Goal: Check status: Check status

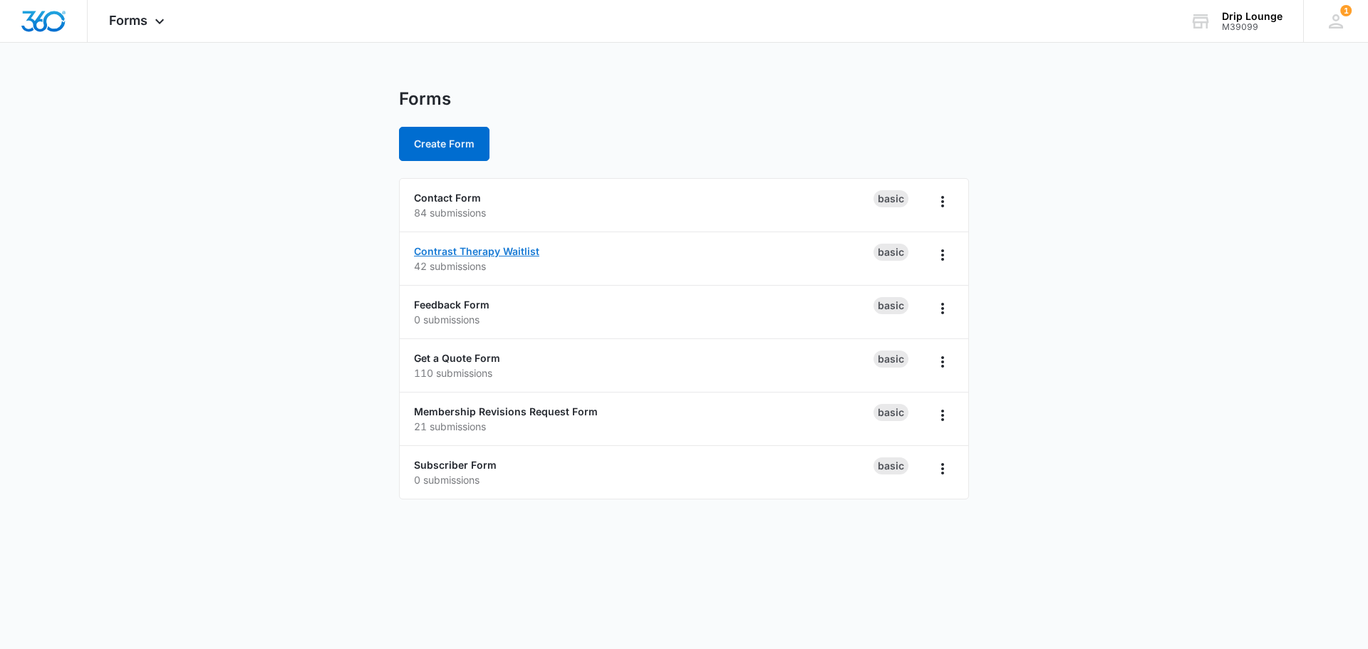
click at [475, 246] on link "Contrast Therapy Waitlist" at bounding box center [476, 251] width 125 height 12
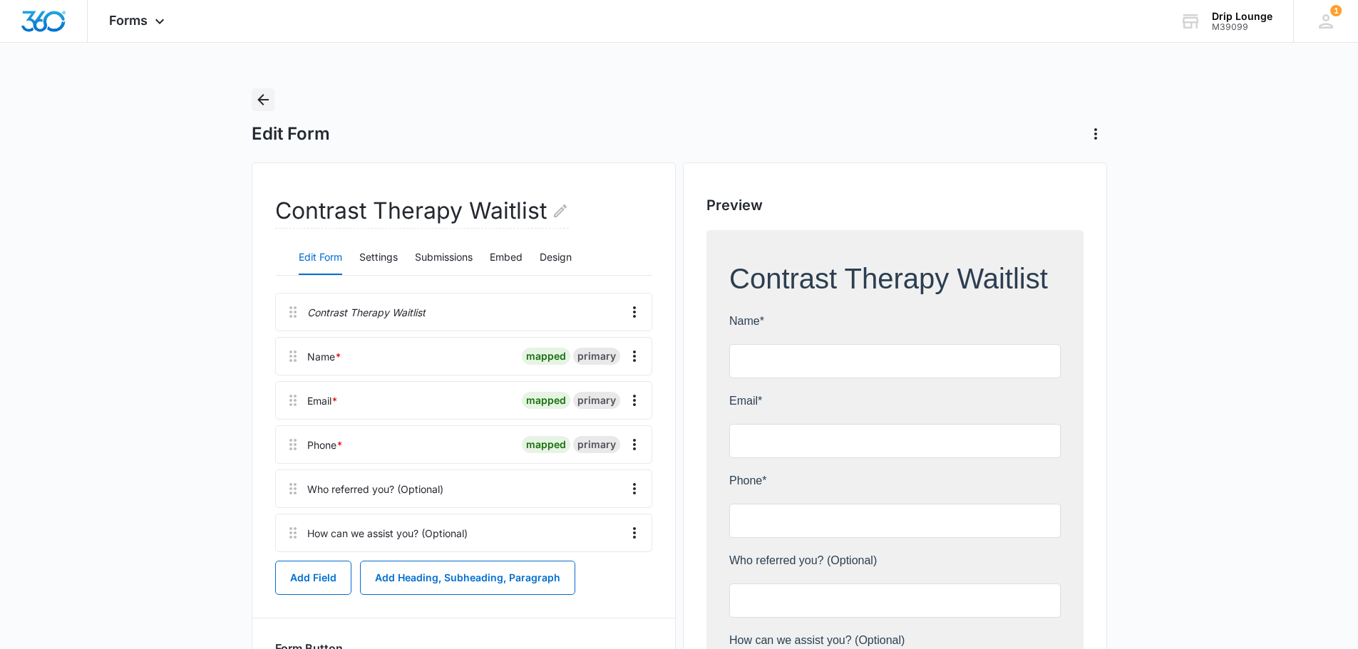
drag, startPoint x: 257, startPoint y: 101, endPoint x: 256, endPoint y: 94, distance: 7.3
click at [257, 99] on icon "Back" at bounding box center [262, 99] width 17 height 17
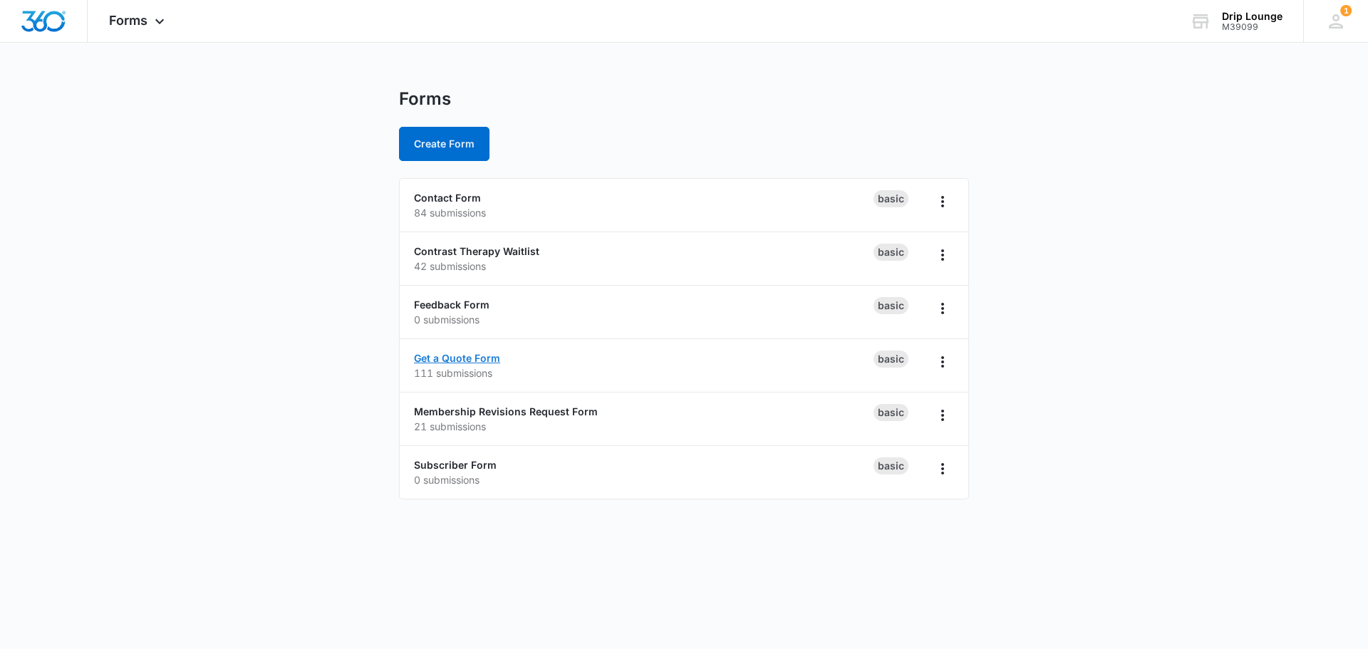
click at [447, 357] on link "Get a Quote Form" at bounding box center [457, 358] width 86 height 12
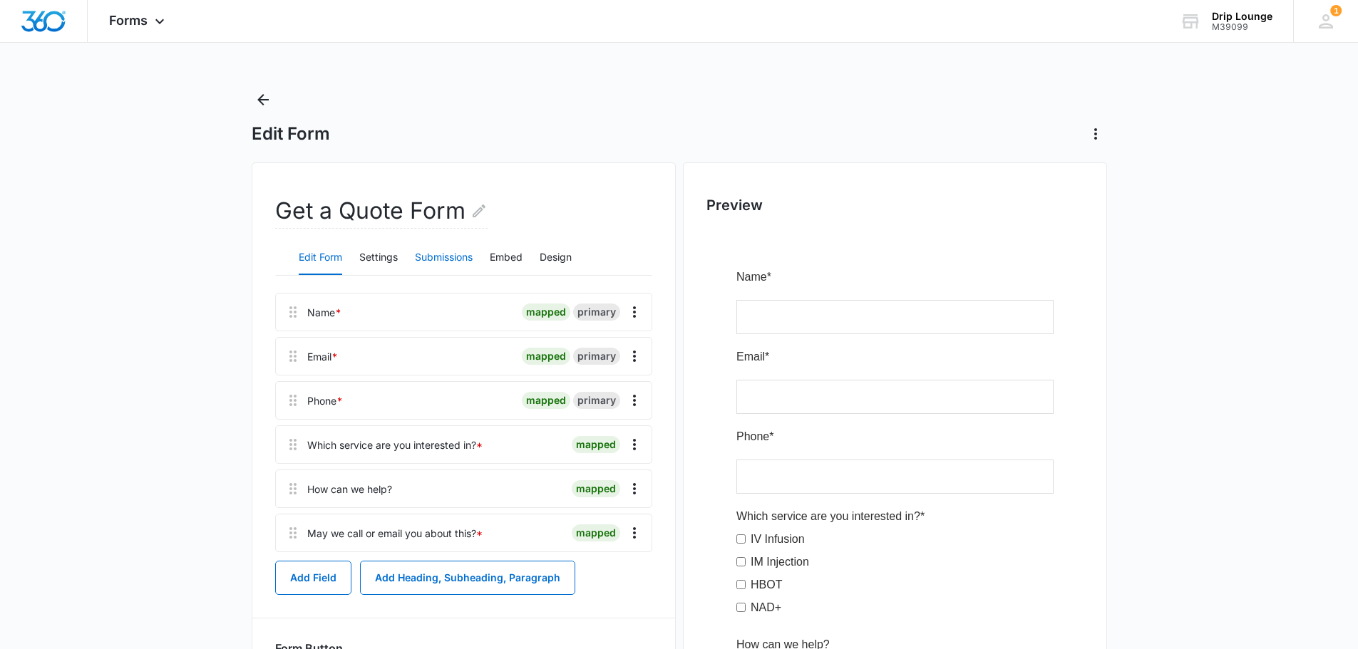
click at [450, 259] on button "Submissions" at bounding box center [444, 258] width 58 height 34
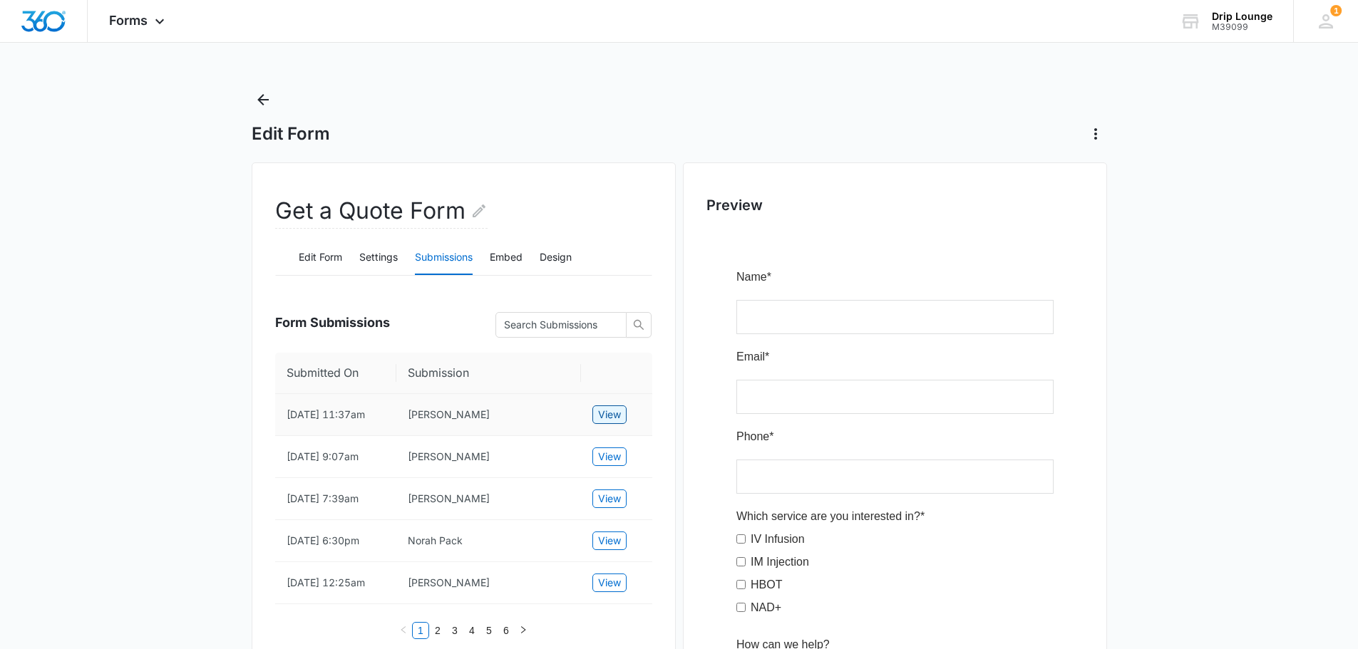
click at [604, 412] on span "View" at bounding box center [609, 415] width 23 height 16
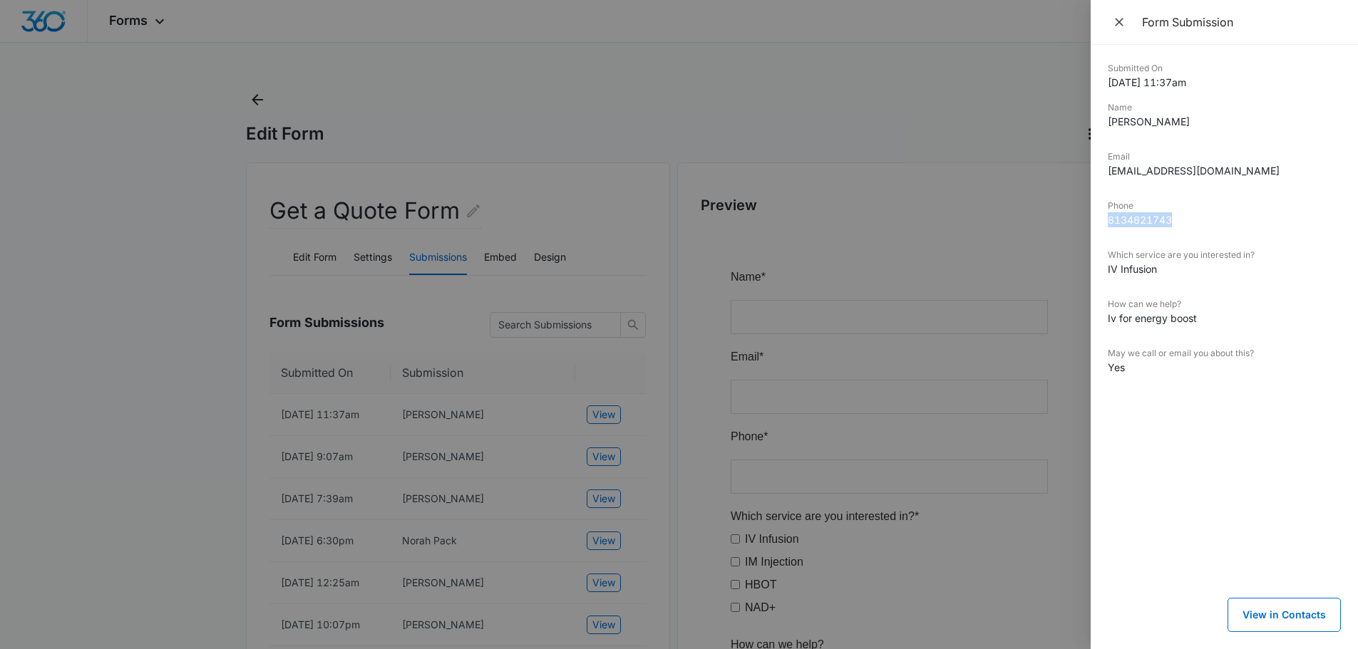
drag, startPoint x: 1110, startPoint y: 222, endPoint x: 1182, endPoint y: 217, distance: 72.9
click at [1182, 217] on dd "8134821743" at bounding box center [1224, 219] width 233 height 15
click at [100, 331] on div at bounding box center [679, 324] width 1358 height 649
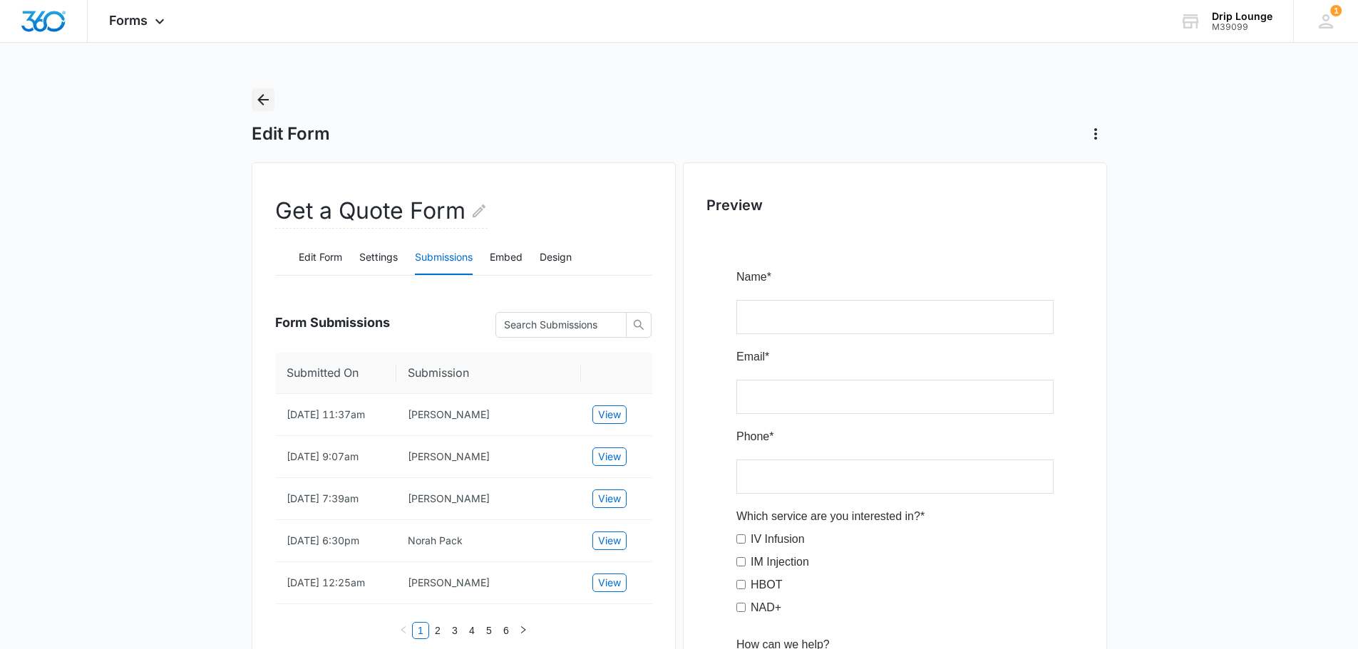
click at [264, 99] on icon "Back" at bounding box center [262, 99] width 11 height 11
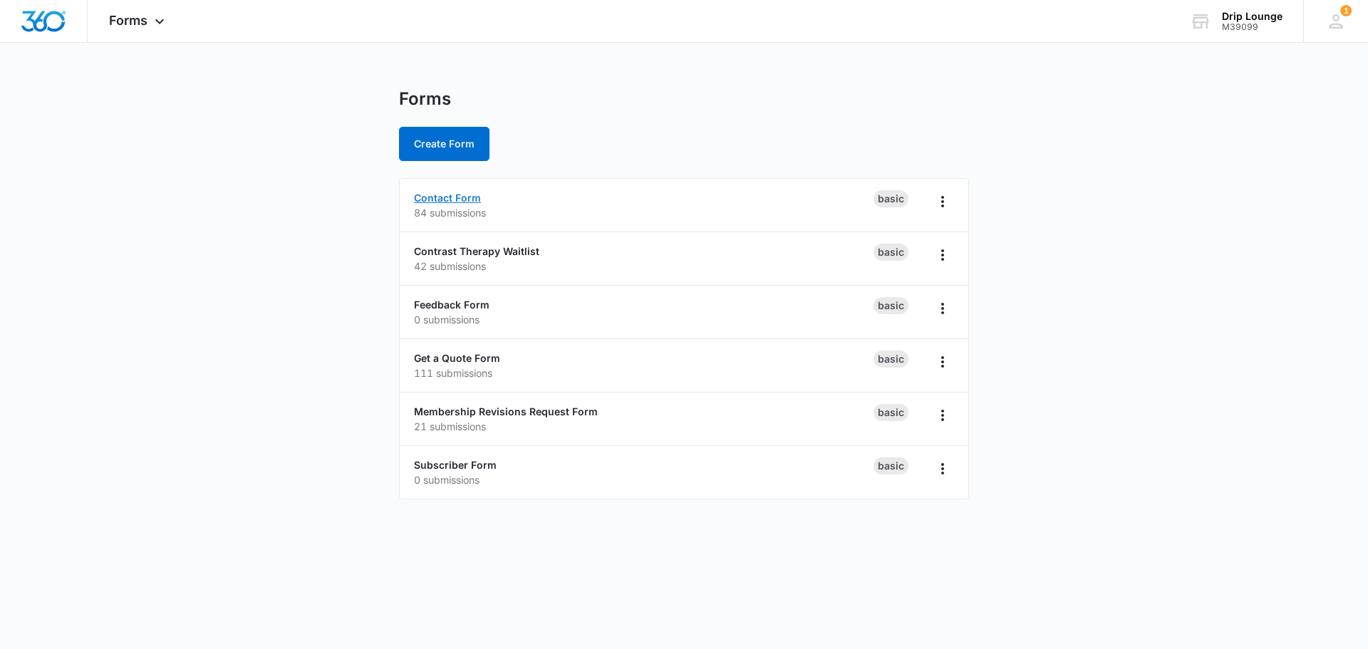
click at [453, 197] on link "Contact Form" at bounding box center [447, 198] width 67 height 12
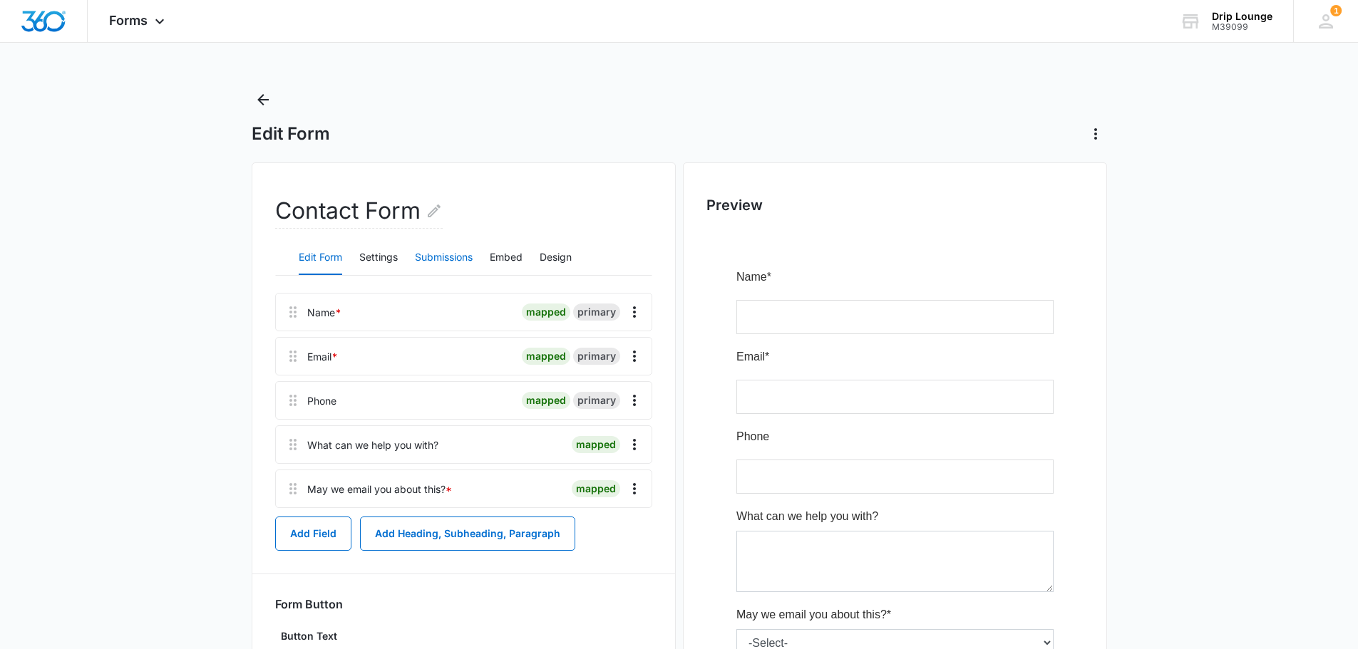
click at [442, 254] on button "Submissions" at bounding box center [444, 258] width 58 height 34
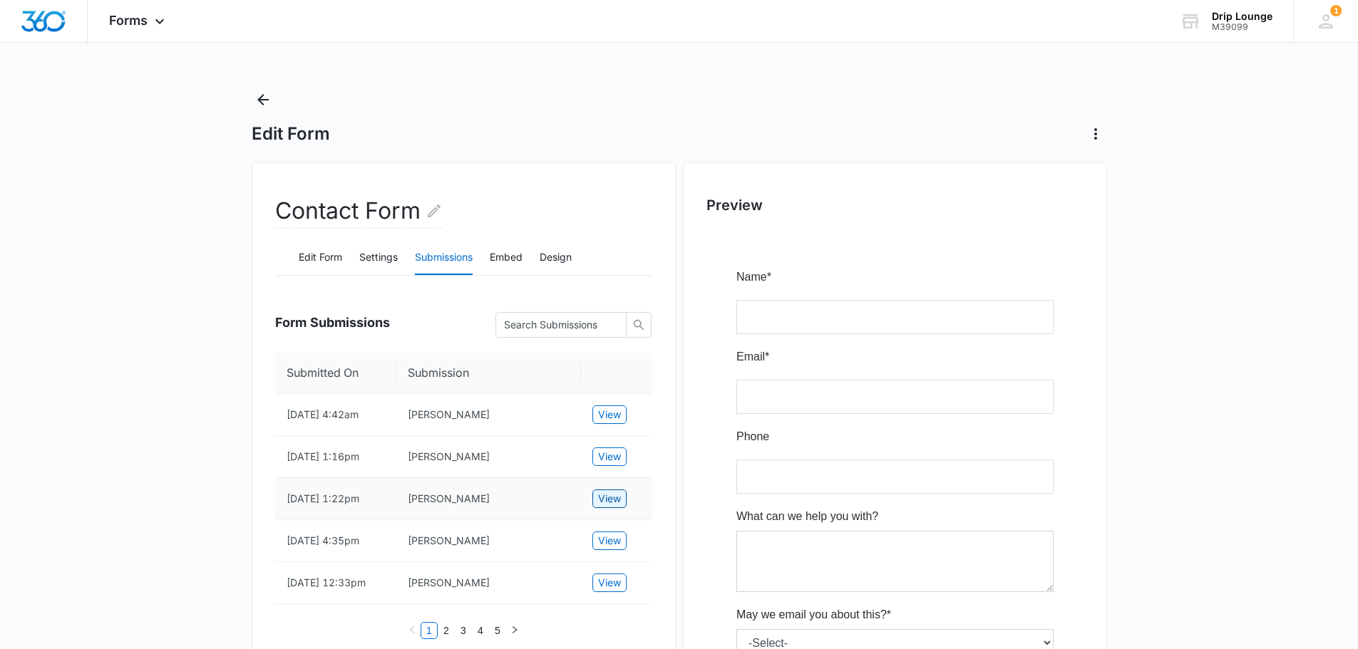
click at [604, 500] on span "View" at bounding box center [609, 499] width 23 height 16
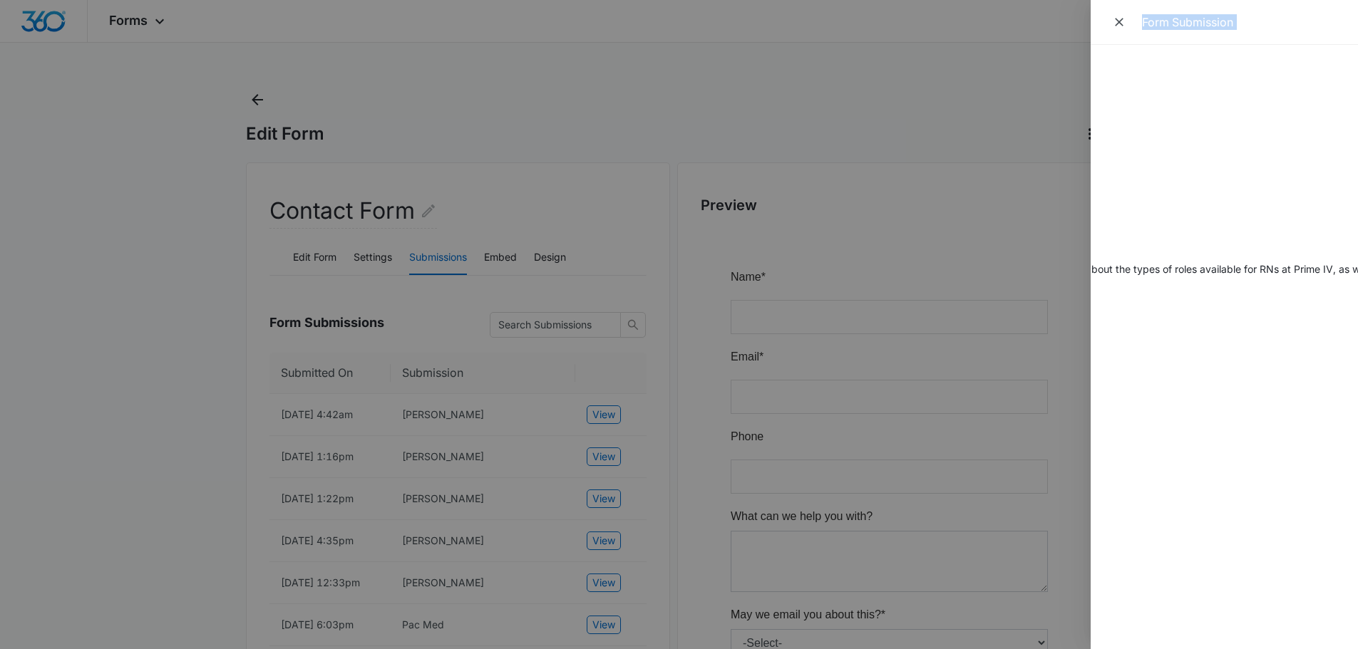
scroll to position [0, 526]
drag, startPoint x: 1128, startPoint y: 269, endPoint x: 1223, endPoint y: 266, distance: 94.9
click at [815, 266] on dd "I’m reaching out to explore potential opportunities for full or part-time or PR…" at bounding box center [698, 277] width 233 height 30
click at [1257, 262] on div "Submitted On [DATE] 1:22pm Name [PERSON_NAME] Email [EMAIL_ADDRESS][DOMAIN_NAME…" at bounding box center [1223, 347] width 267 height 604
click at [815, 272] on dd "I’m reaching out to explore potential opportunities for full or part-time or PR…" at bounding box center [698, 277] width 233 height 30
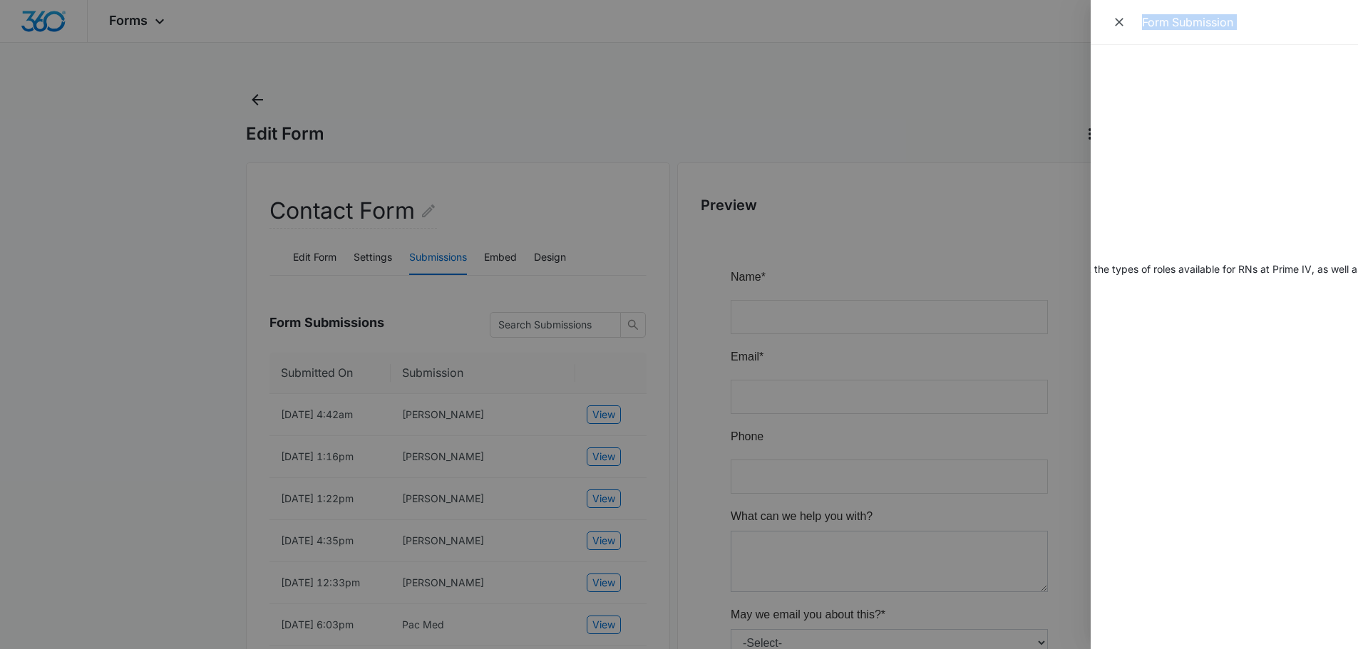
scroll to position [0, 0]
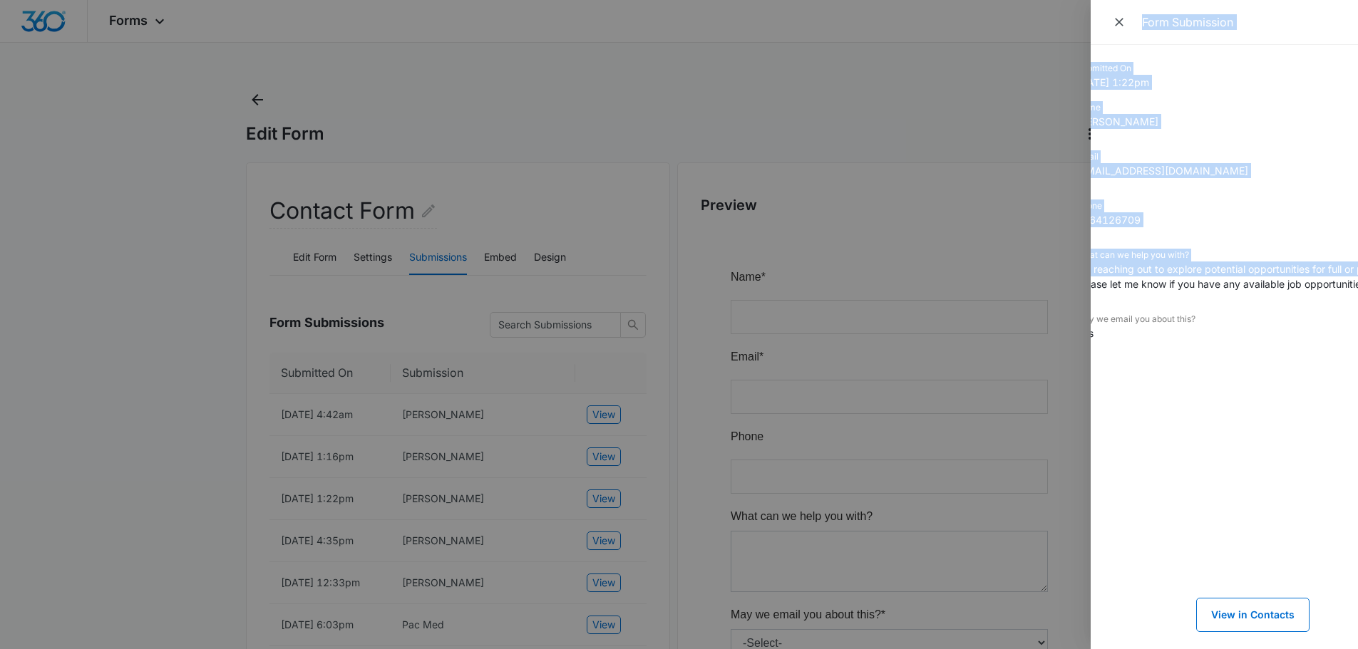
drag, startPoint x: 1244, startPoint y: 270, endPoint x: 1023, endPoint y: 292, distance: 221.3
click at [1023, 292] on div "Form Submission Submitted On [DATE] 1:22pm Name [PERSON_NAME] Email [EMAIL_ADDR…" at bounding box center [679, 324] width 1358 height 649
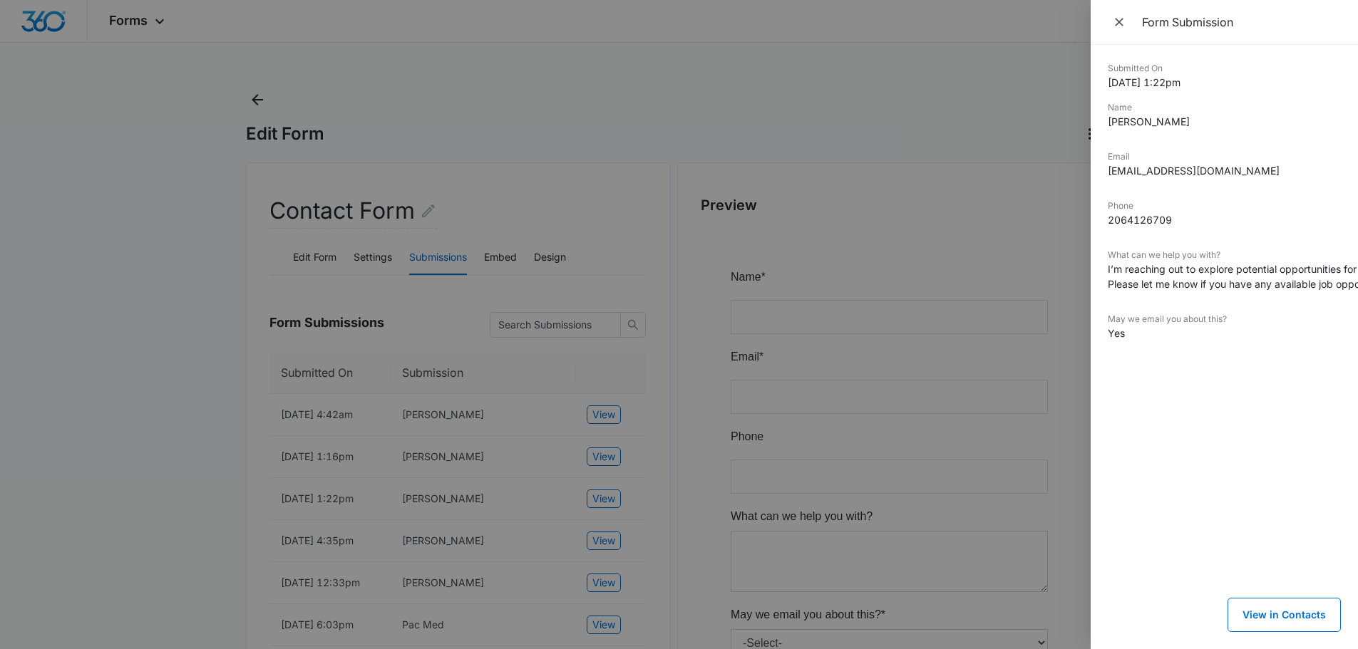
click at [1168, 292] on div "What can we help you with? I’m reaching out to explore potential opportunities …" at bounding box center [1224, 275] width 233 height 53
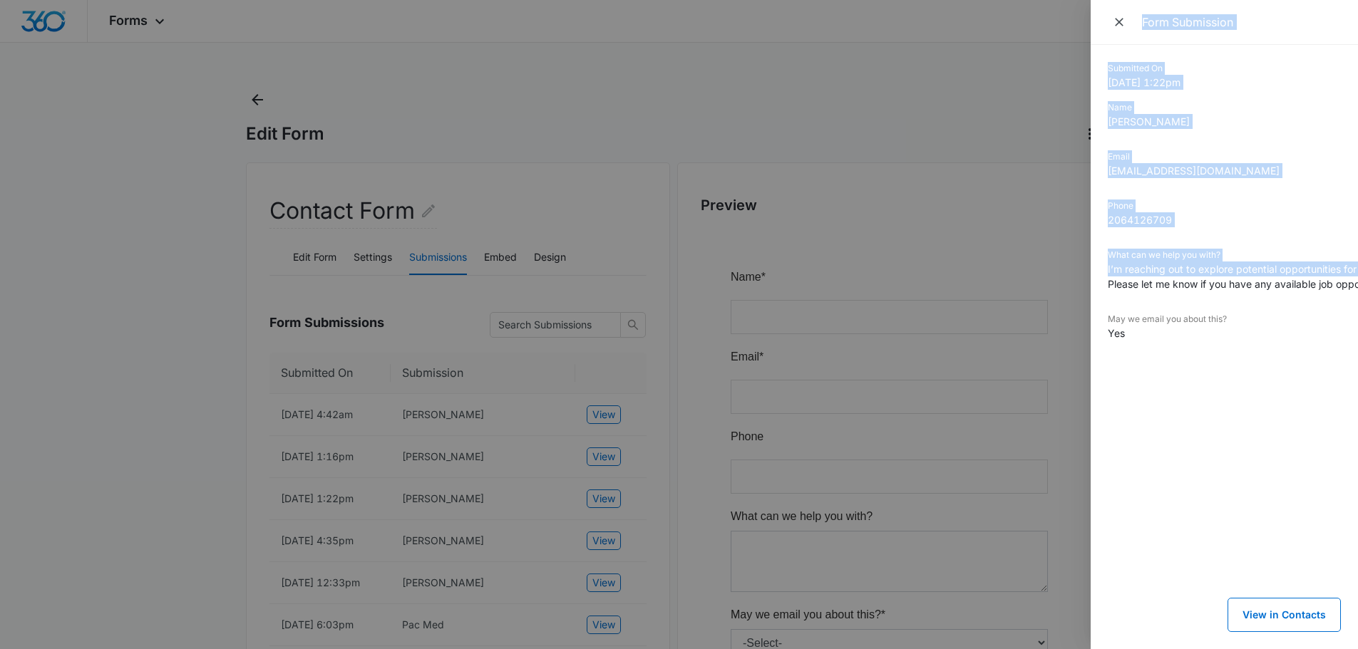
drag, startPoint x: 1142, startPoint y: 287, endPoint x: 1041, endPoint y: 310, distance: 103.2
click at [1041, 310] on div "Form Submission Submitted On [DATE] 1:22pm Name [PERSON_NAME] Email [EMAIL_ADDR…" at bounding box center [679, 324] width 1358 height 649
click at [1172, 262] on dd "I’m reaching out to explore potential opportunities for full or part-time or PR…" at bounding box center [1224, 277] width 233 height 30
drag, startPoint x: 1108, startPoint y: 269, endPoint x: 1078, endPoint y: 282, distance: 31.6
click at [1078, 282] on div "Form Submission Submitted On [DATE] 1:22pm Name [PERSON_NAME] Email [EMAIL_ADDR…" at bounding box center [679, 324] width 1358 height 649
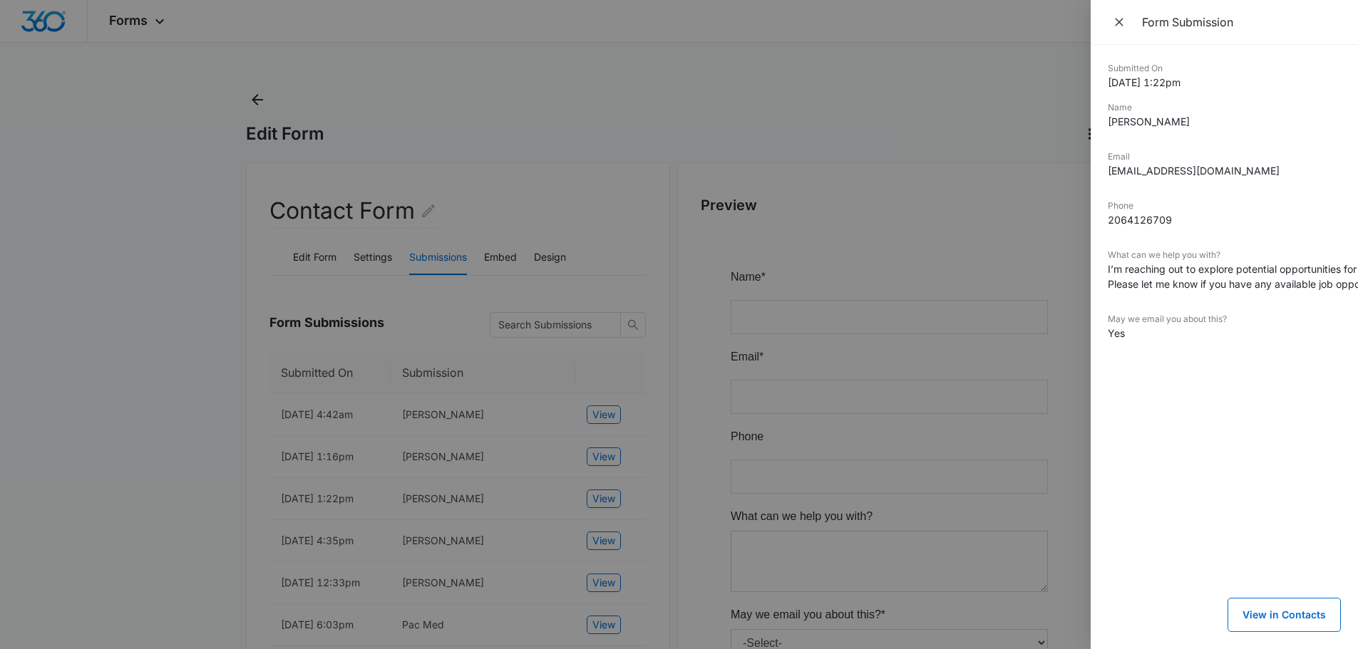
click at [1195, 269] on dd "I’m reaching out to explore potential opportunities for full or part-time or PR…" at bounding box center [1224, 277] width 233 height 30
click at [172, 457] on div at bounding box center [679, 324] width 1358 height 649
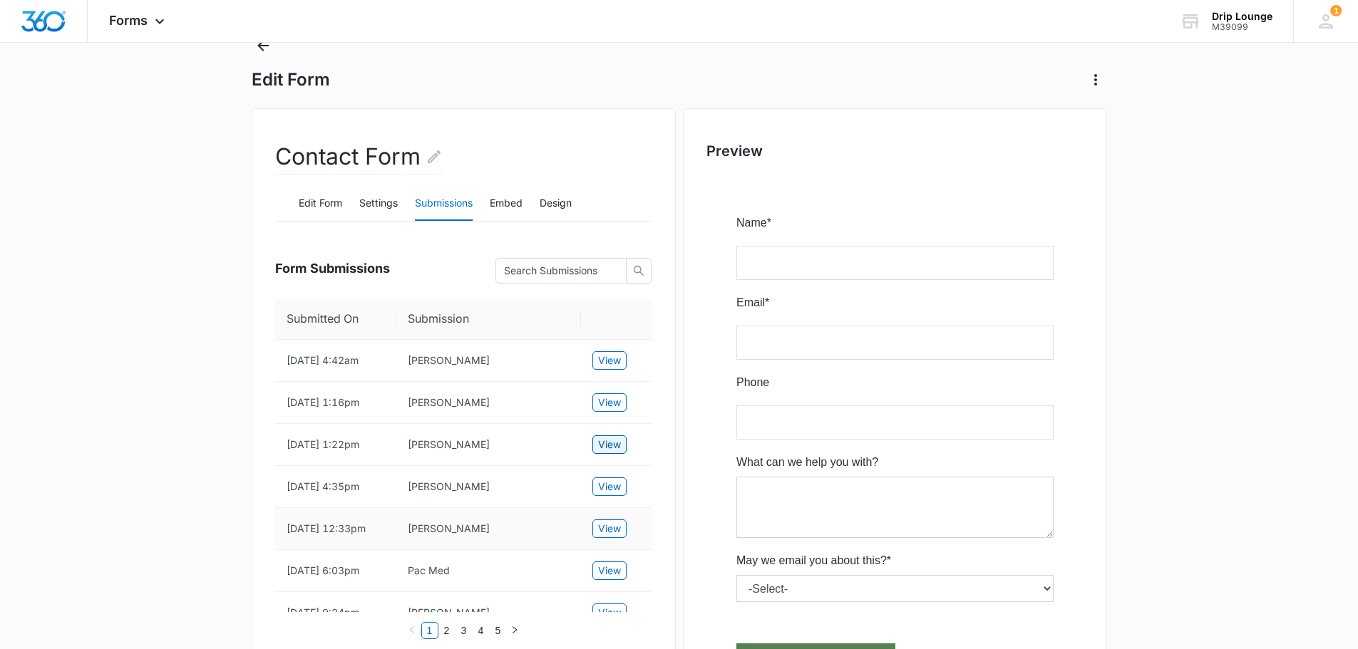
scroll to position [214, 0]
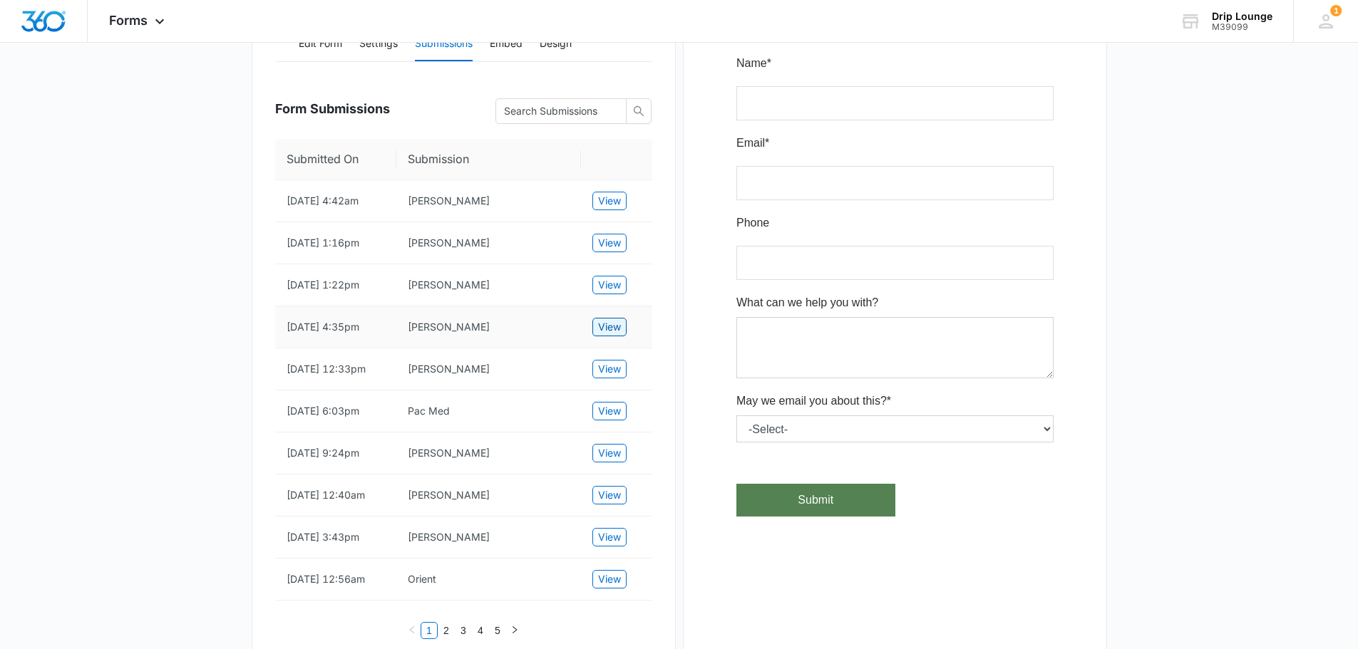
click at [607, 329] on span "View" at bounding box center [609, 327] width 23 height 16
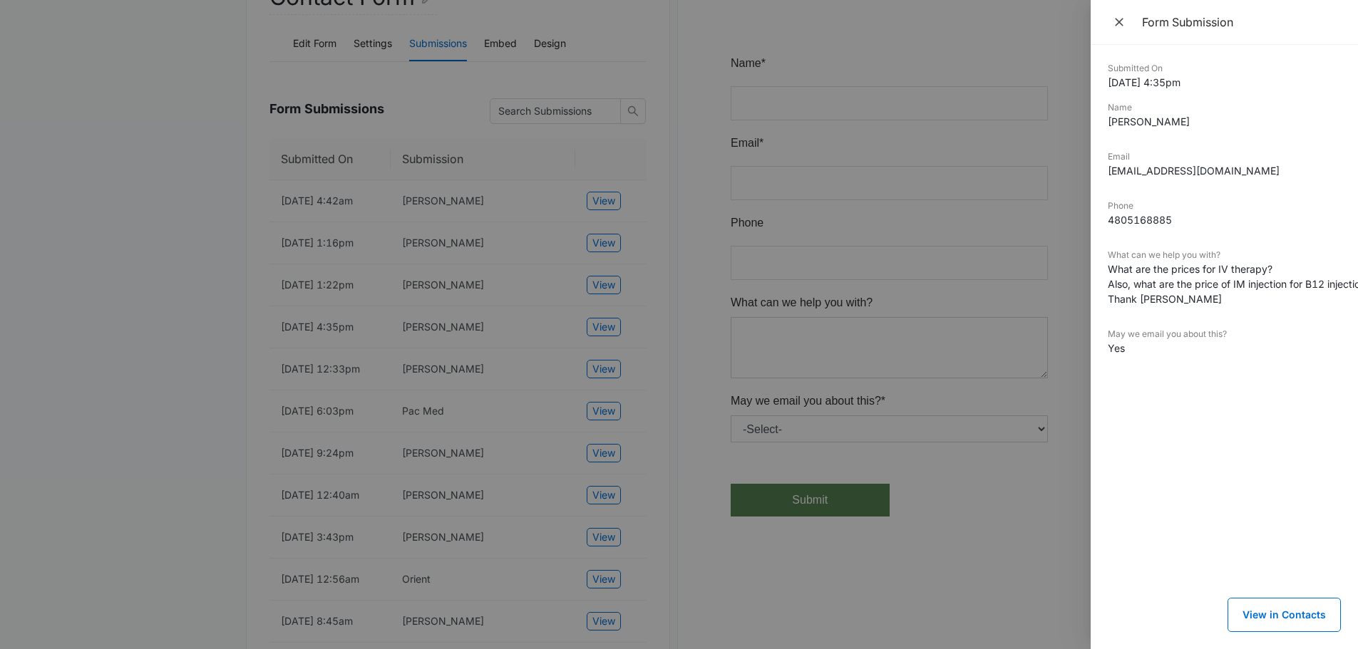
click at [706, 370] on div at bounding box center [679, 324] width 1358 height 649
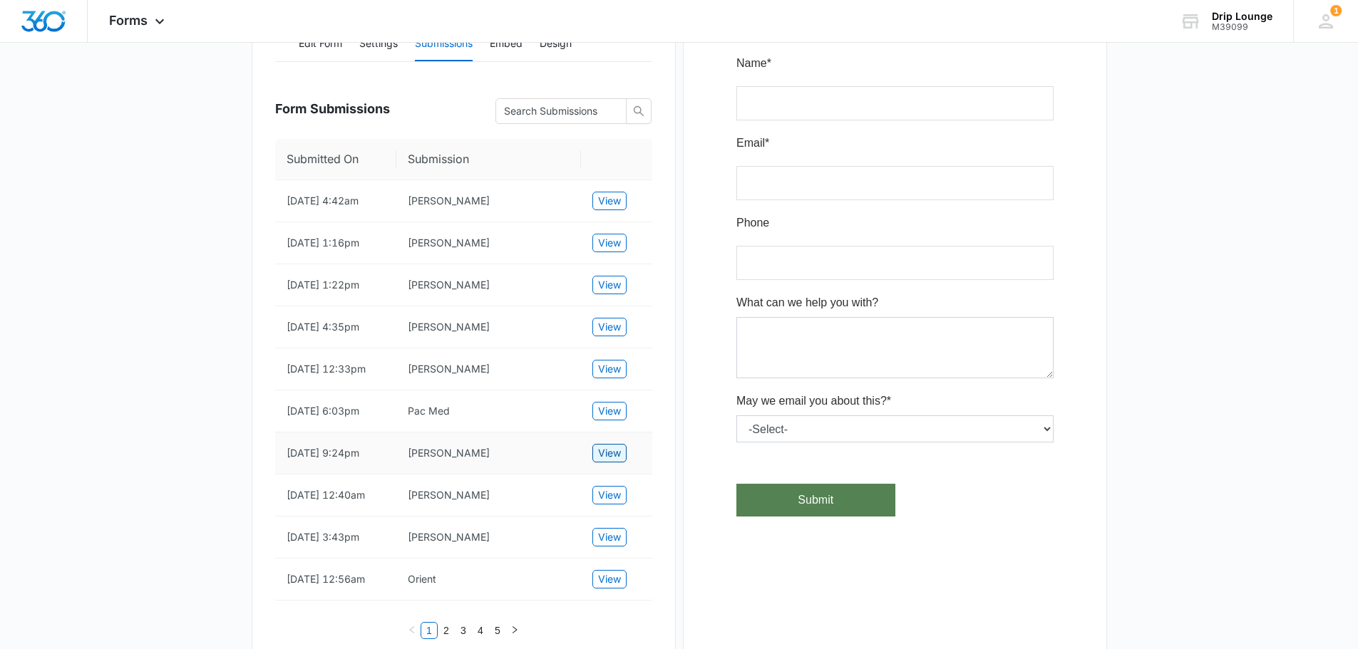
click at [611, 461] on span "View" at bounding box center [609, 453] width 23 height 16
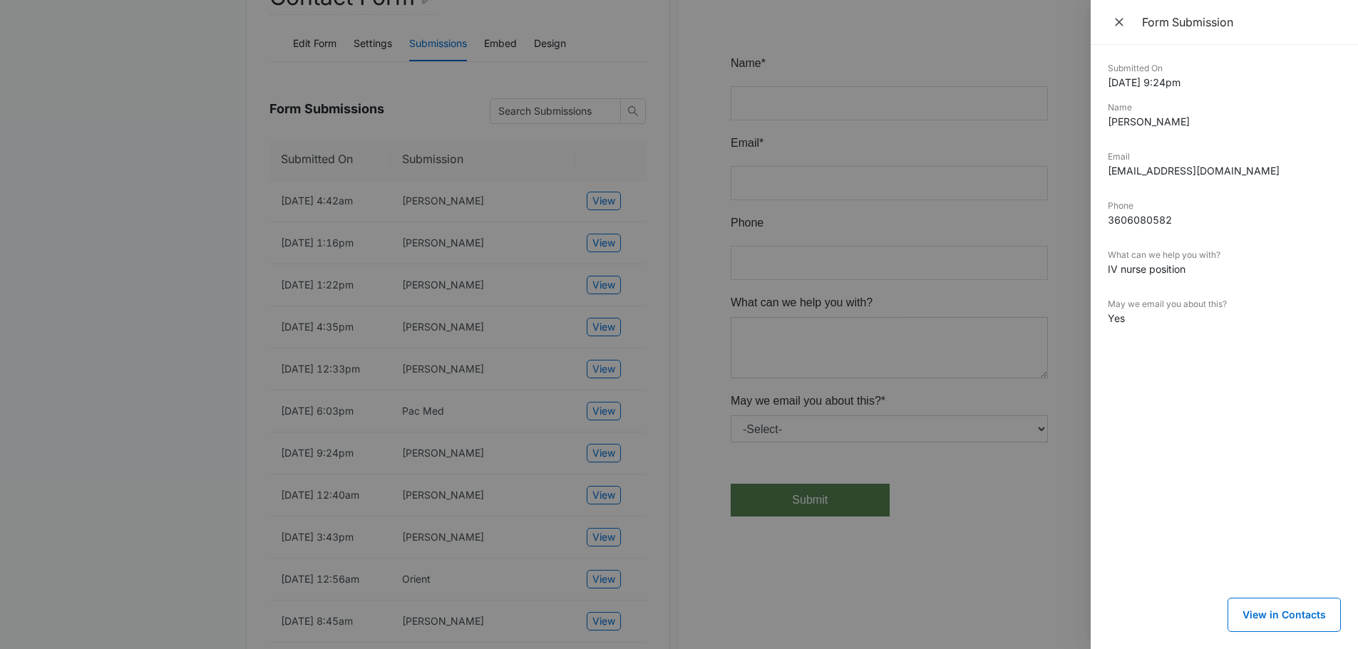
drag, startPoint x: 393, startPoint y: 318, endPoint x: 496, endPoint y: 294, distance: 105.5
click at [400, 318] on div at bounding box center [679, 324] width 1358 height 649
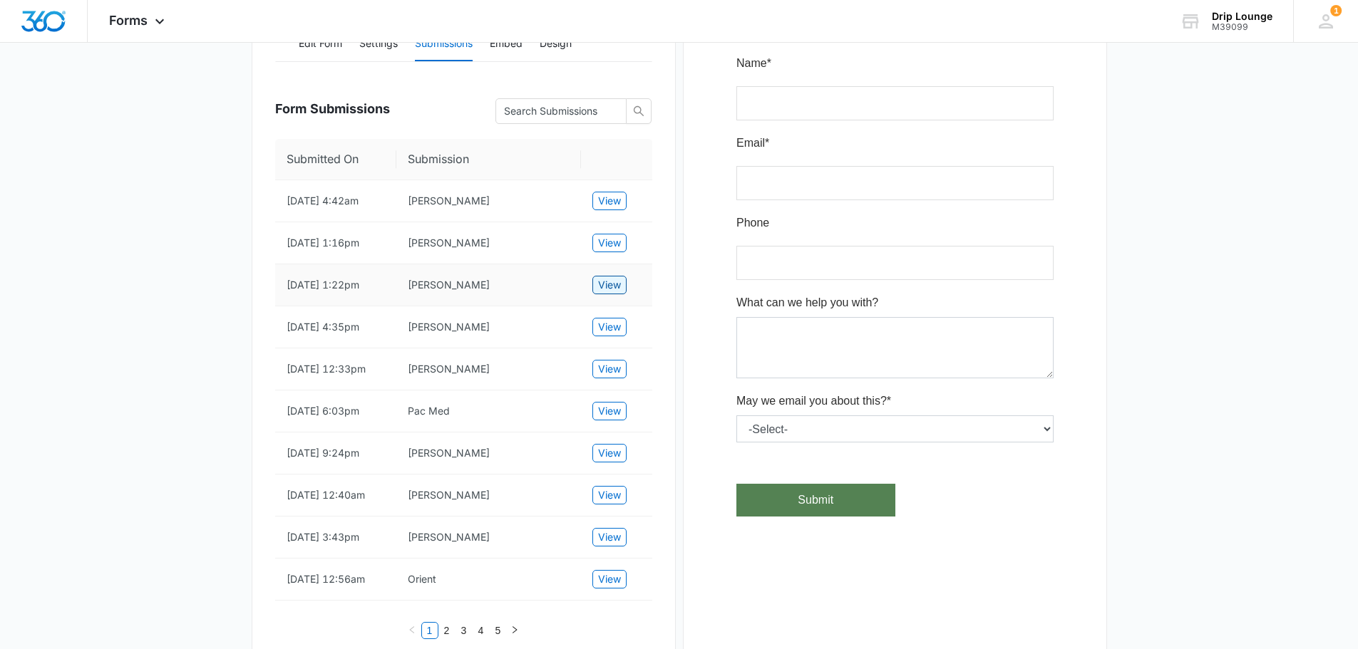
click at [612, 285] on span "View" at bounding box center [609, 285] width 23 height 16
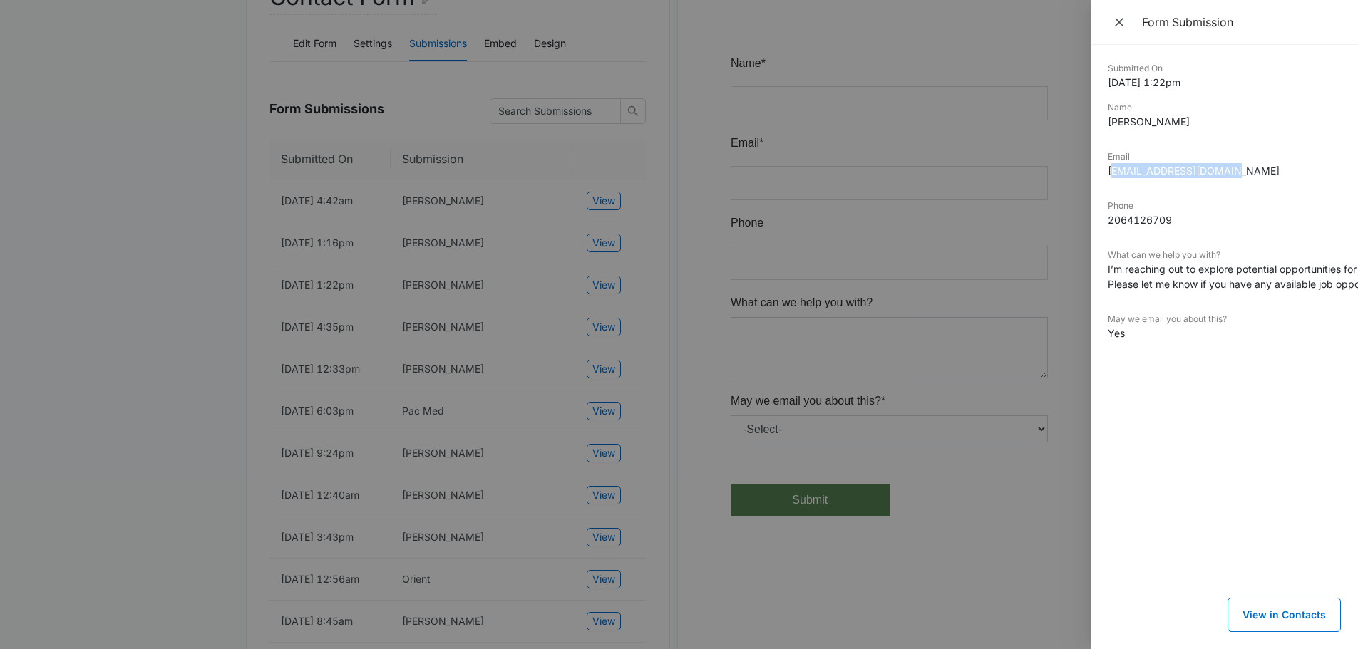
drag, startPoint x: 1248, startPoint y: 171, endPoint x: 1109, endPoint y: 181, distance: 139.3
click at [1109, 181] on div "Email [EMAIL_ADDRESS][DOMAIN_NAME]" at bounding box center [1224, 169] width 233 height 38
click at [1217, 165] on dd "[EMAIL_ADDRESS][DOMAIN_NAME]" at bounding box center [1224, 170] width 233 height 15
drag, startPoint x: 1246, startPoint y: 167, endPoint x: 1105, endPoint y: 176, distance: 141.4
click at [1105, 176] on div "Submitted On [DATE] 1:22pm Name [PERSON_NAME] Email [EMAIL_ADDRESS][DOMAIN_NAME…" at bounding box center [1223, 347] width 267 height 604
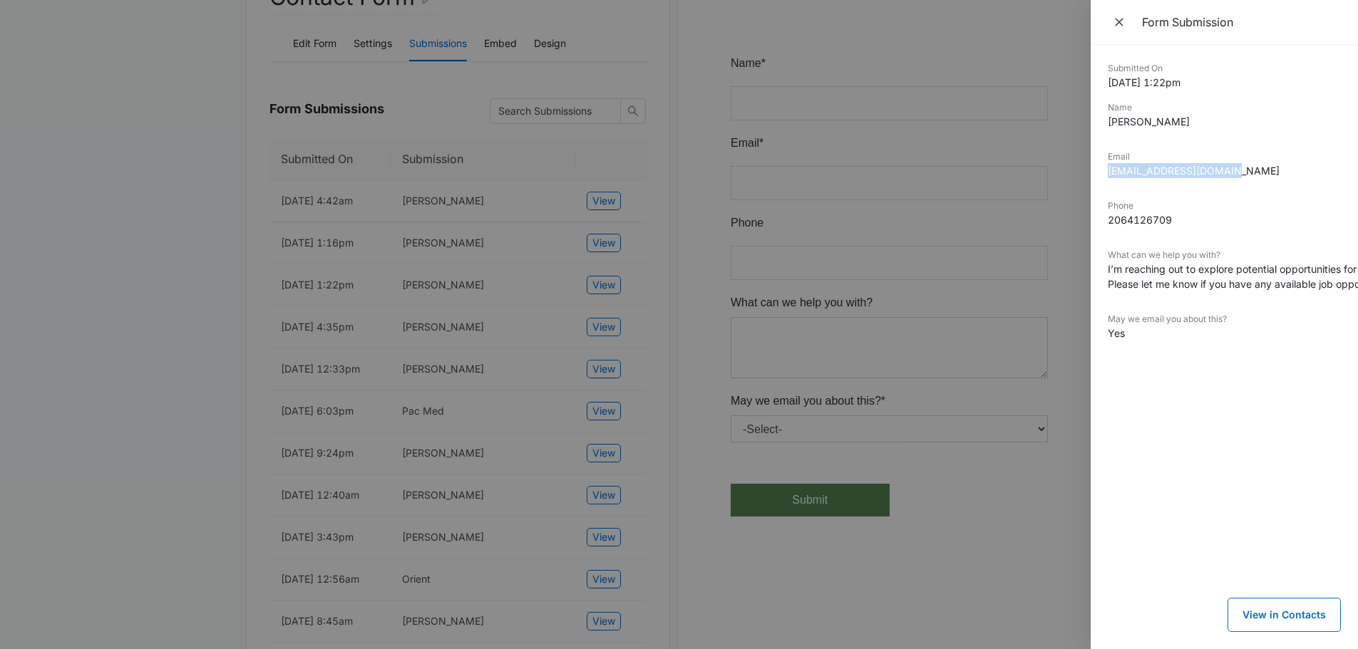
copy dd "[EMAIL_ADDRESS][DOMAIN_NAME]"
click at [180, 251] on div at bounding box center [679, 324] width 1358 height 649
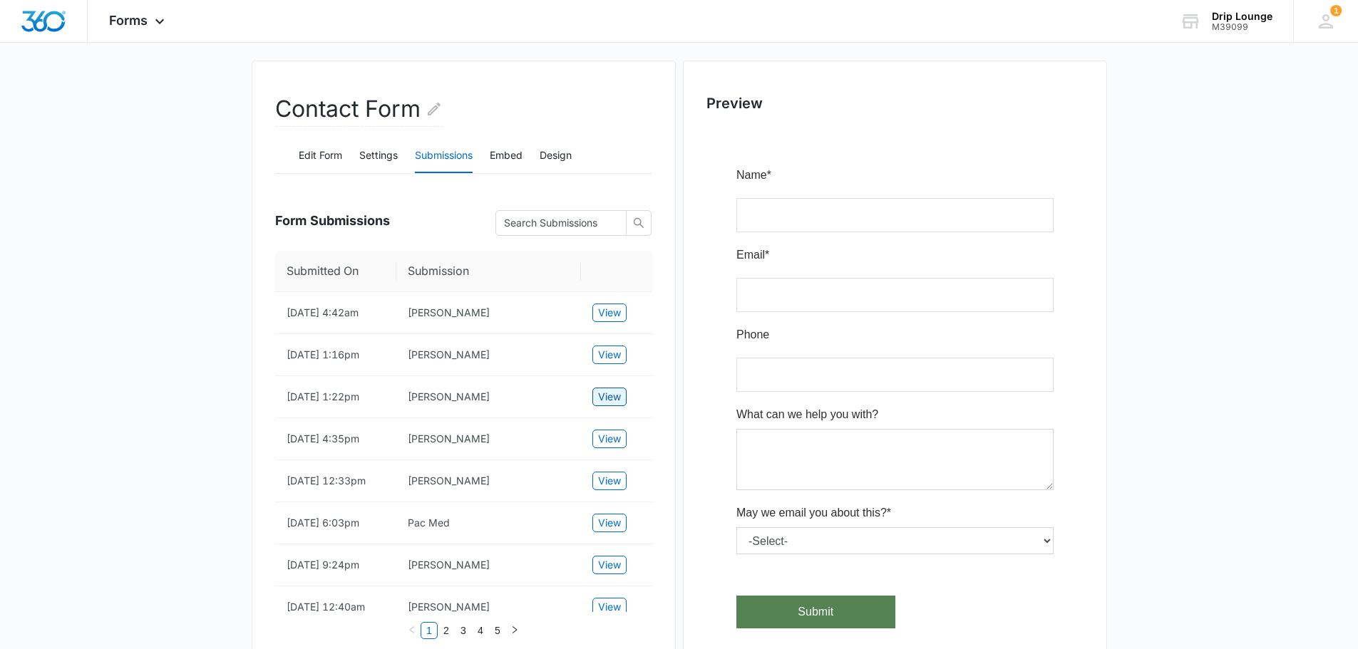
scroll to position [0, 0]
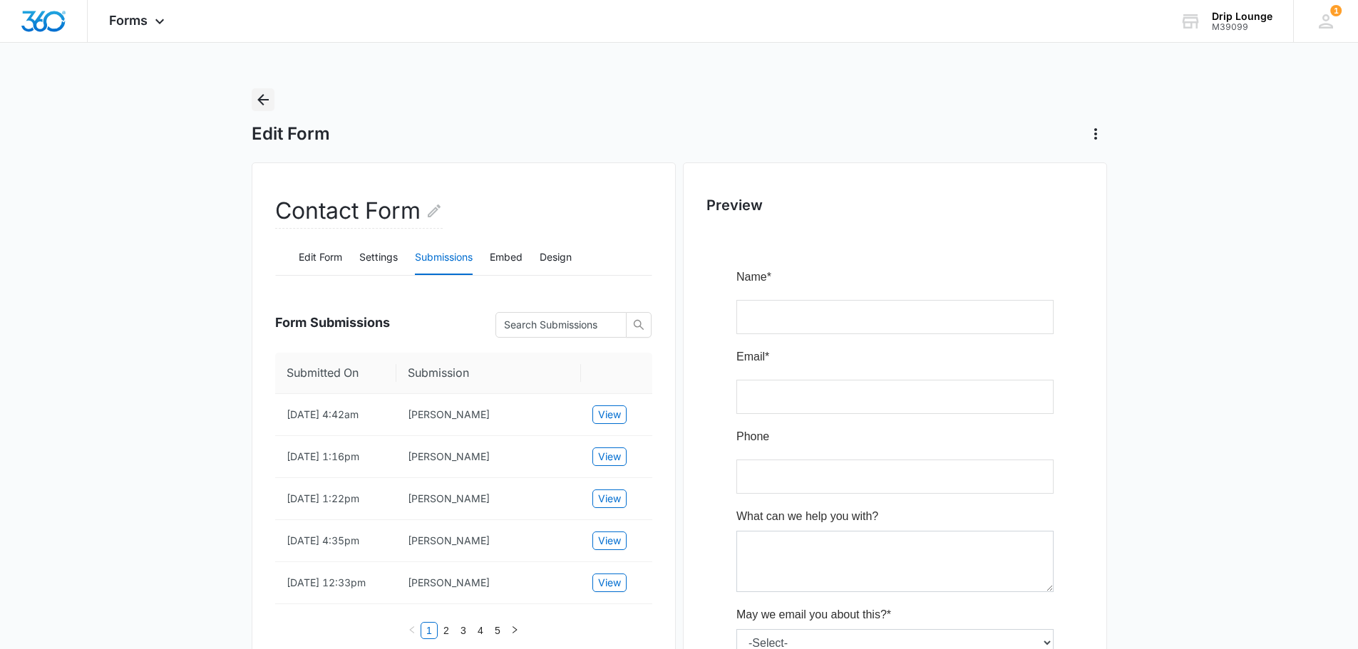
click at [257, 96] on icon "Back" at bounding box center [262, 99] width 17 height 17
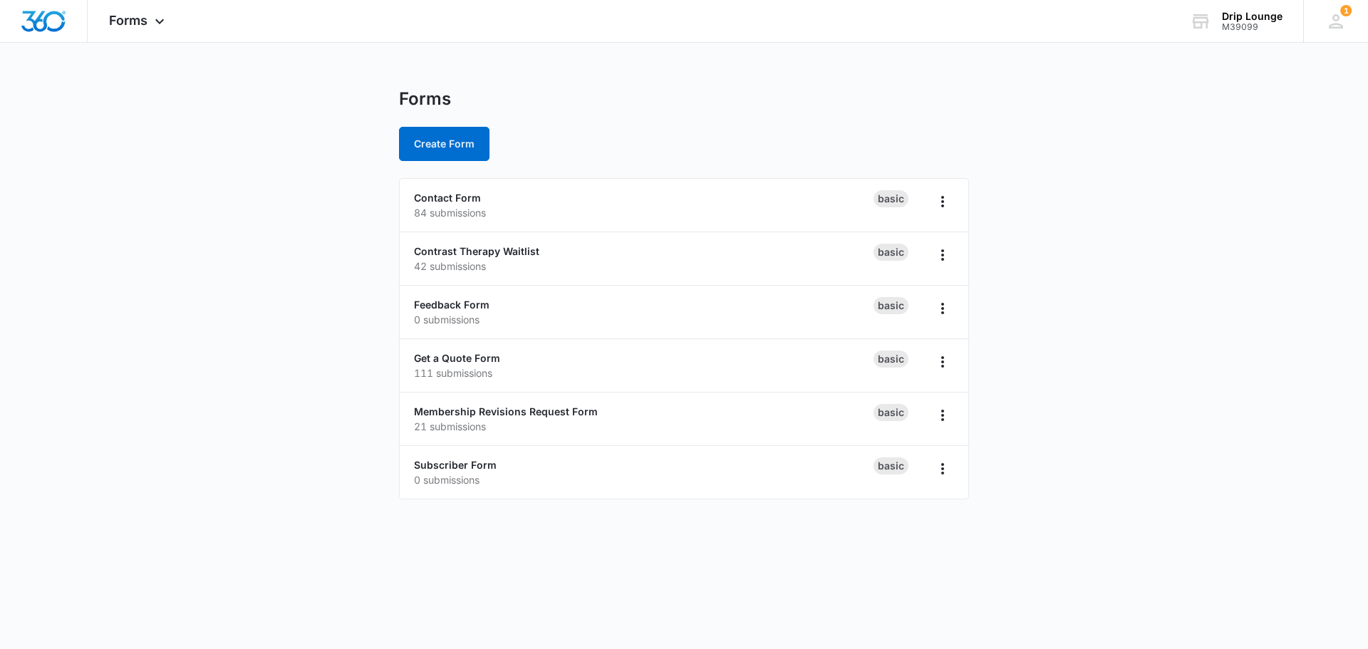
click at [460, 349] on li "Get a Quote Form 111 submissions Basic" at bounding box center [684, 365] width 569 height 53
click at [468, 356] on link "Get a Quote Form" at bounding box center [457, 358] width 86 height 12
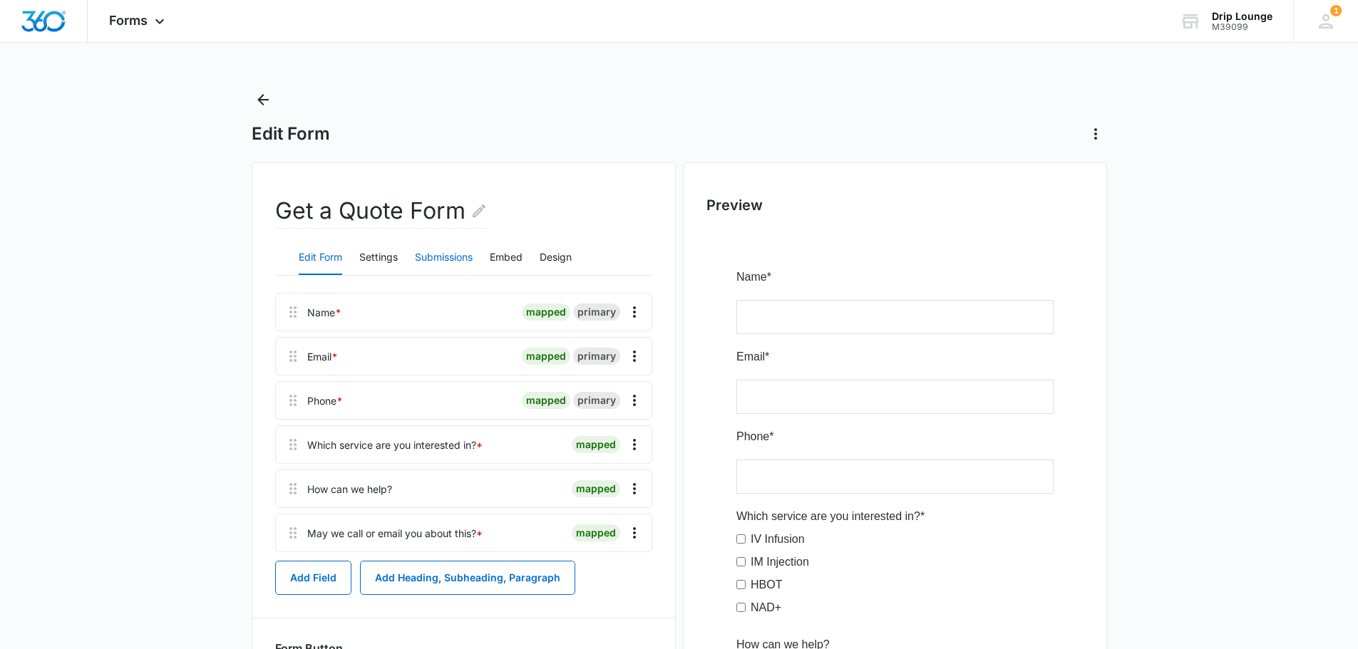
click at [428, 258] on button "Submissions" at bounding box center [444, 258] width 58 height 34
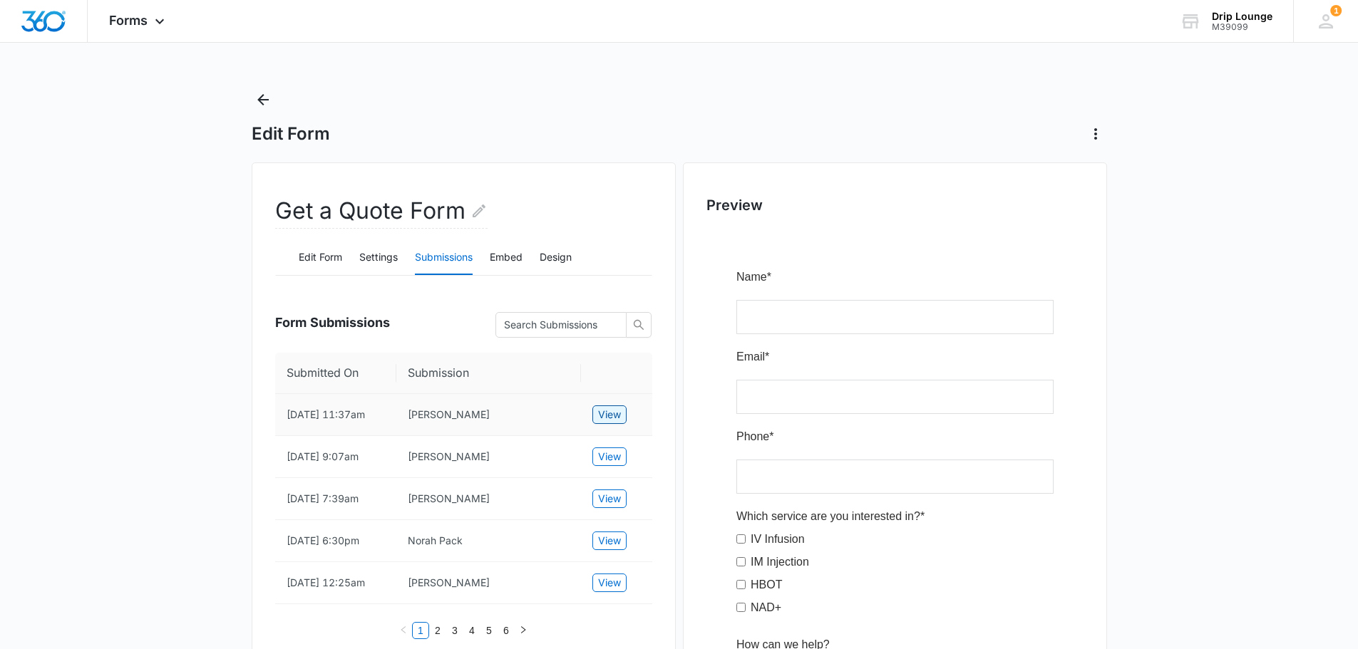
click at [610, 419] on span "View" at bounding box center [609, 415] width 23 height 16
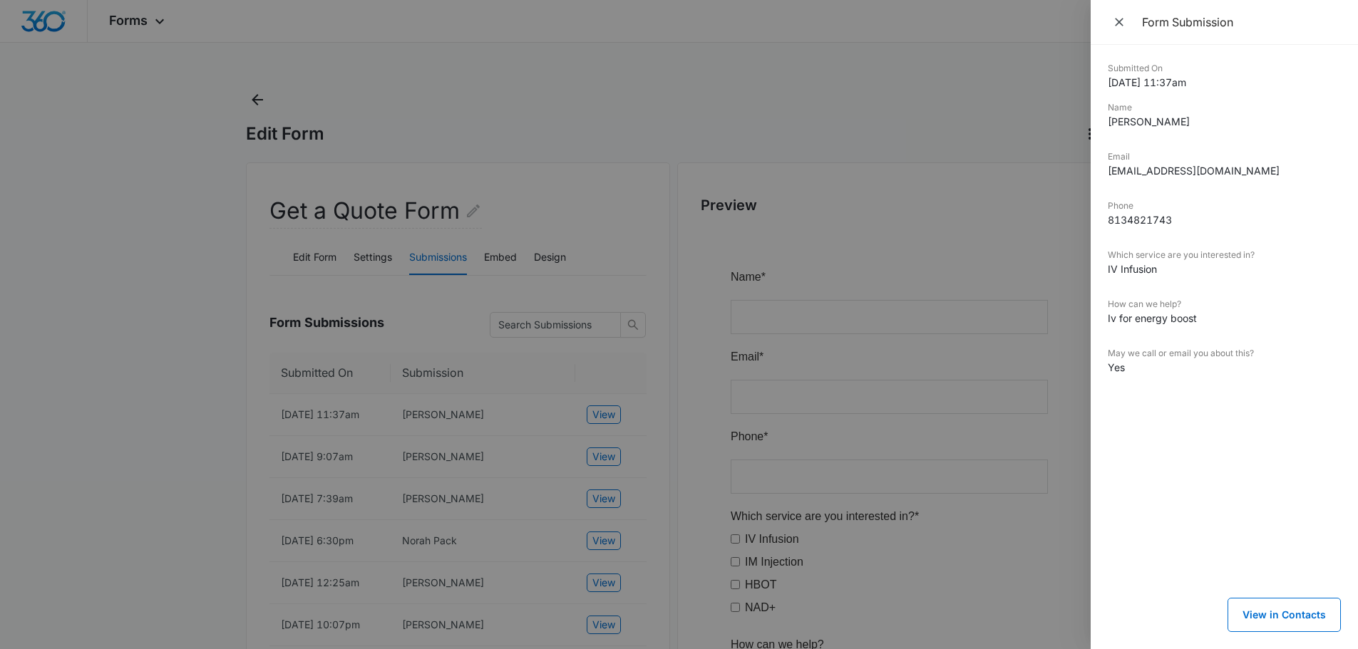
click at [696, 477] on div at bounding box center [679, 324] width 1358 height 649
